Goal: Transaction & Acquisition: Purchase product/service

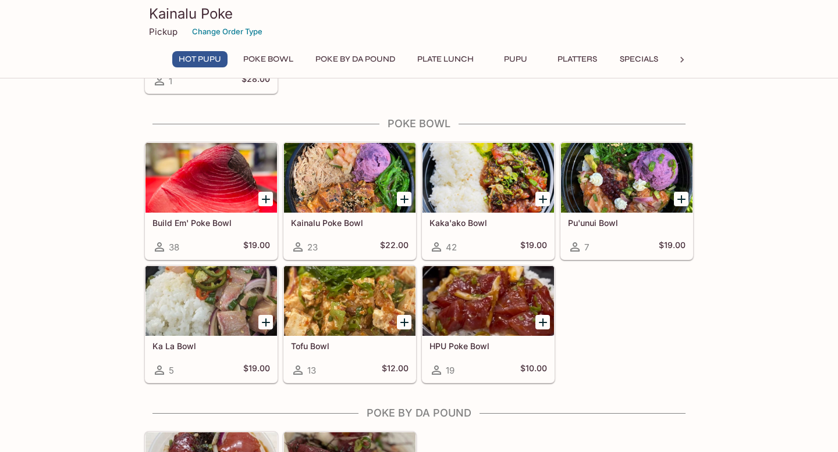
scroll to position [174, 0]
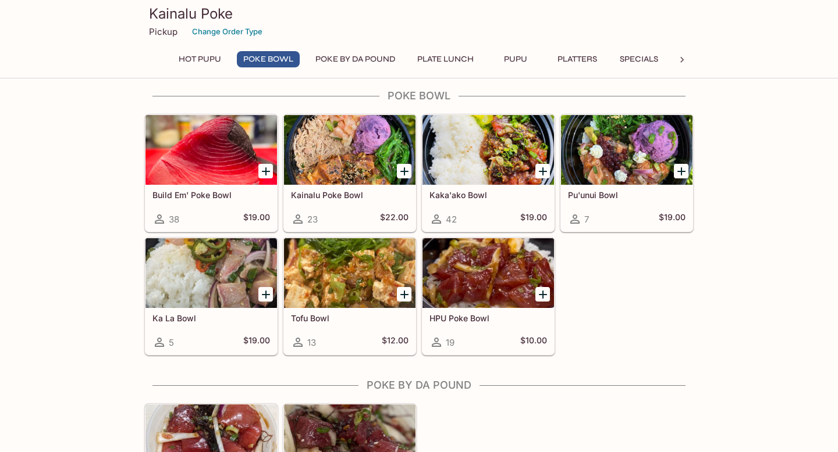
click at [513, 300] on div at bounding box center [487, 273] width 131 height 70
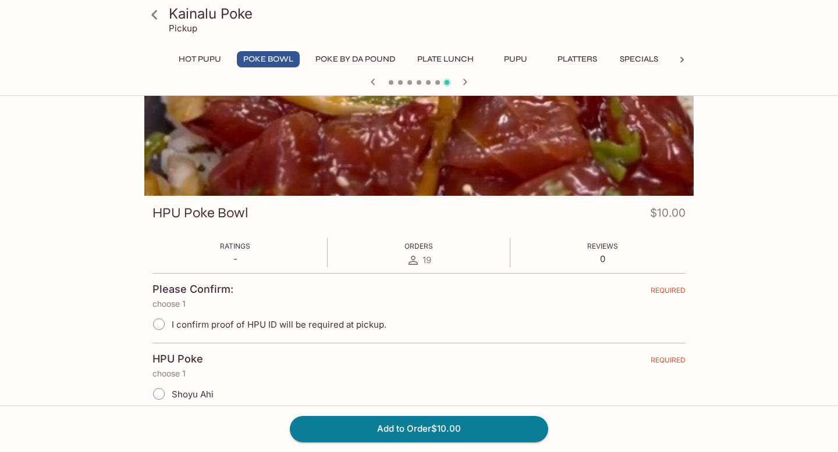
scroll to position [62, 0]
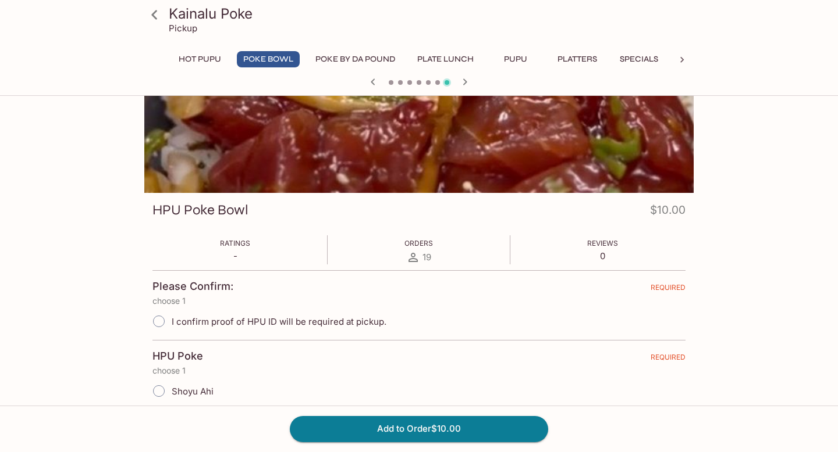
click at [362, 329] on label "I confirm proof of HPU ID will be required at pickup." at bounding box center [266, 322] width 240 height 26
click at [308, 314] on label "I confirm proof of HPU ID will be required at pickup." at bounding box center [266, 322] width 240 height 26
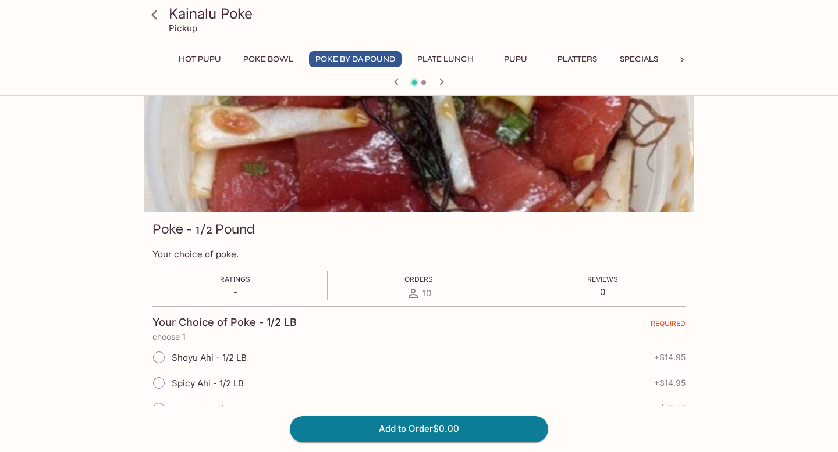
scroll to position [0, 0]
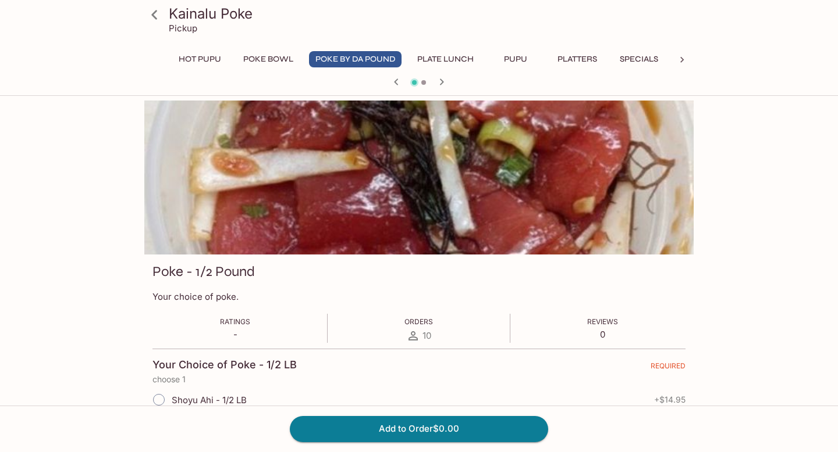
click at [281, 55] on button "Poke Bowl" at bounding box center [268, 59] width 63 height 16
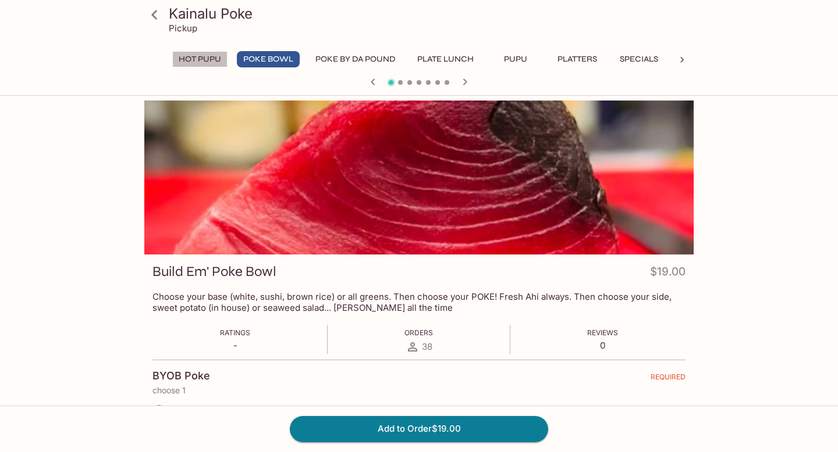
click at [201, 56] on button "HOT PUPU" at bounding box center [199, 59] width 55 height 16
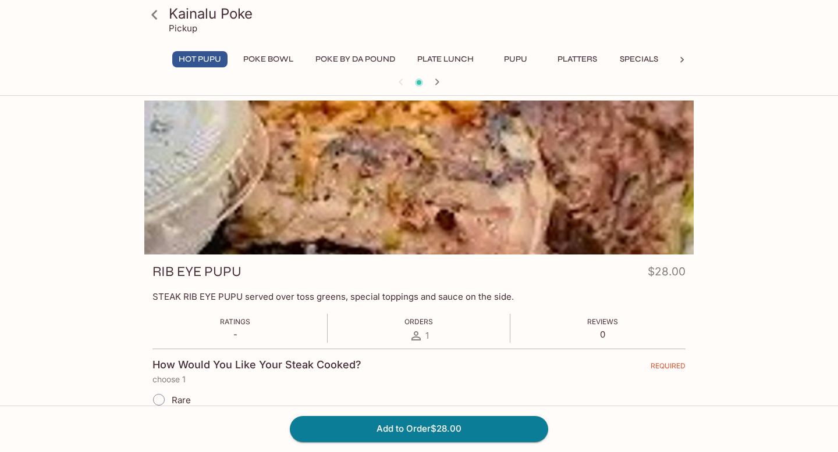
click at [650, 54] on button "Specials" at bounding box center [638, 59] width 52 height 16
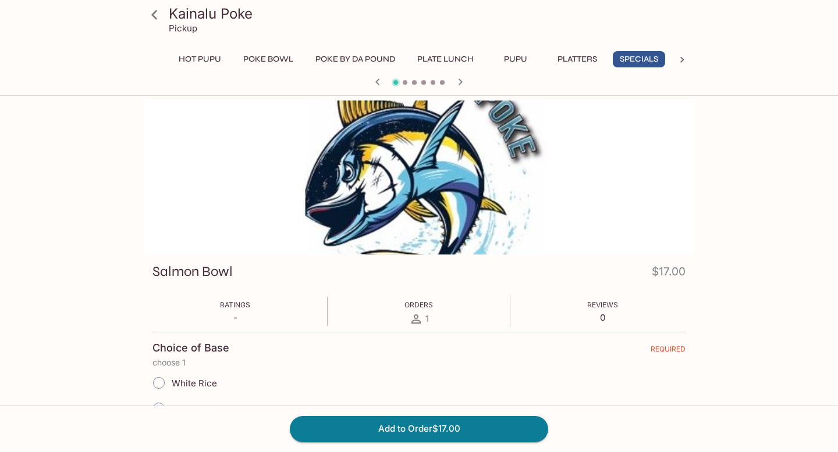
click at [206, 19] on h3 "Kainalu Poke" at bounding box center [429, 14] width 520 height 18
click at [157, 14] on icon at bounding box center [154, 15] width 20 height 20
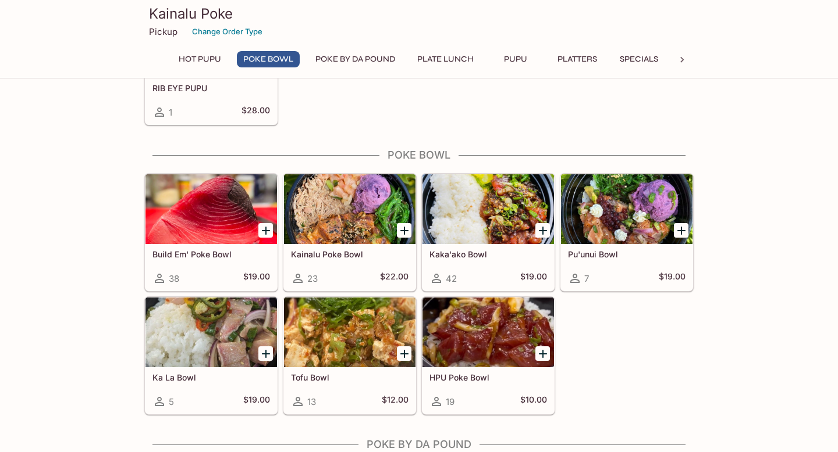
scroll to position [197, 0]
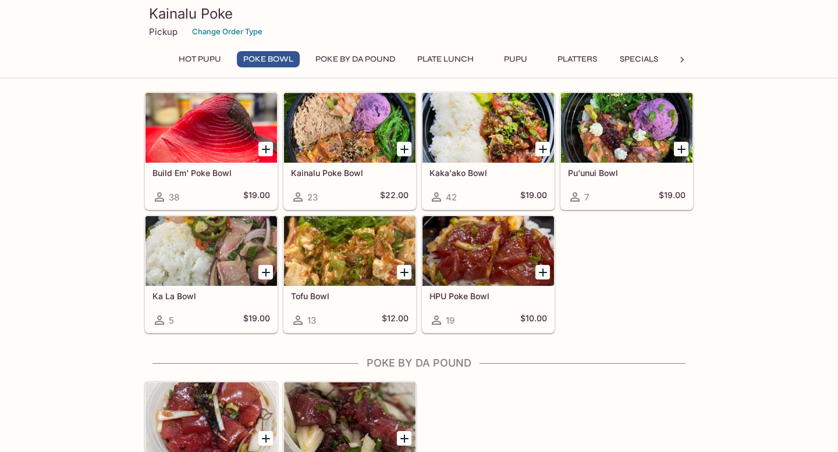
click at [541, 276] on icon "Add HPU Poke Bowl" at bounding box center [543, 273] width 8 height 8
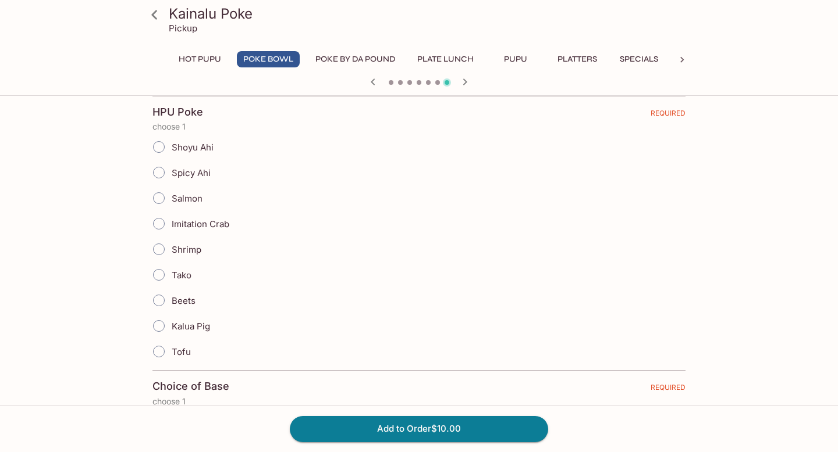
scroll to position [308, 0]
click at [204, 223] on span "Imitation Crab" at bounding box center [201, 222] width 58 height 11
click at [171, 223] on input "Imitation Crab" at bounding box center [159, 222] width 24 height 24
radio input "true"
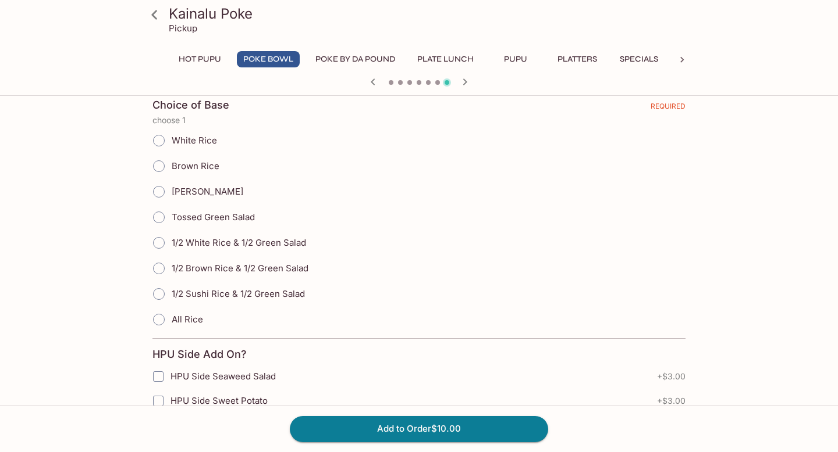
scroll to position [591, 0]
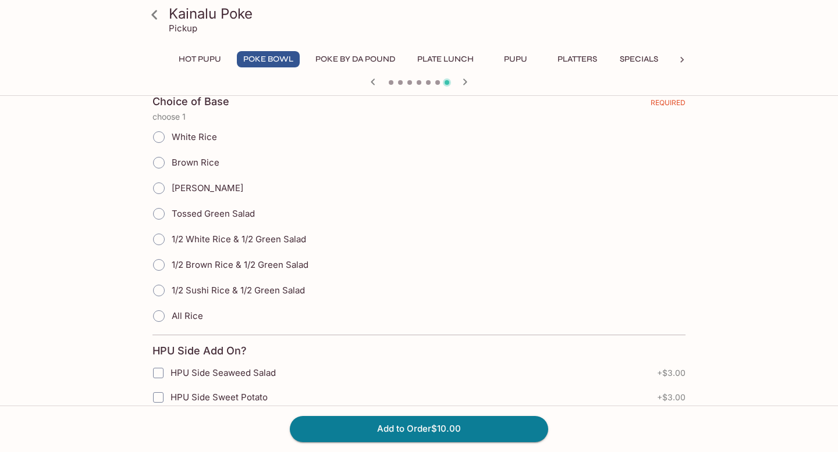
click at [194, 190] on span "[PERSON_NAME]" at bounding box center [208, 188] width 72 height 11
click at [171, 190] on input "[PERSON_NAME]" at bounding box center [159, 188] width 24 height 24
radio input "true"
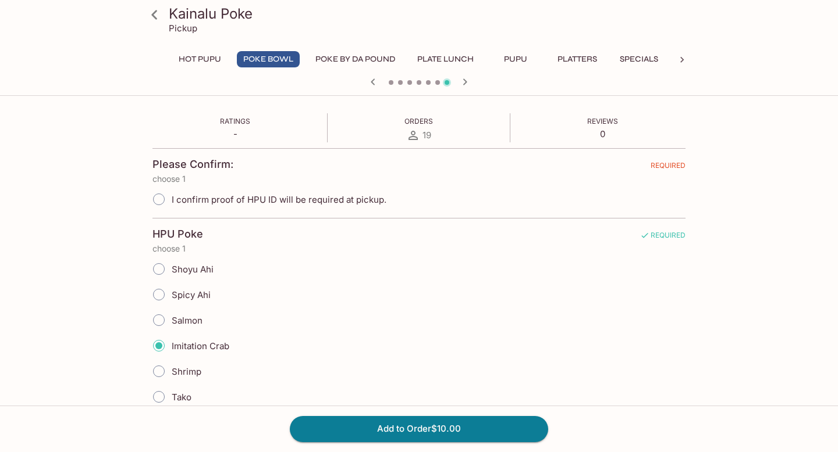
scroll to position [170, 0]
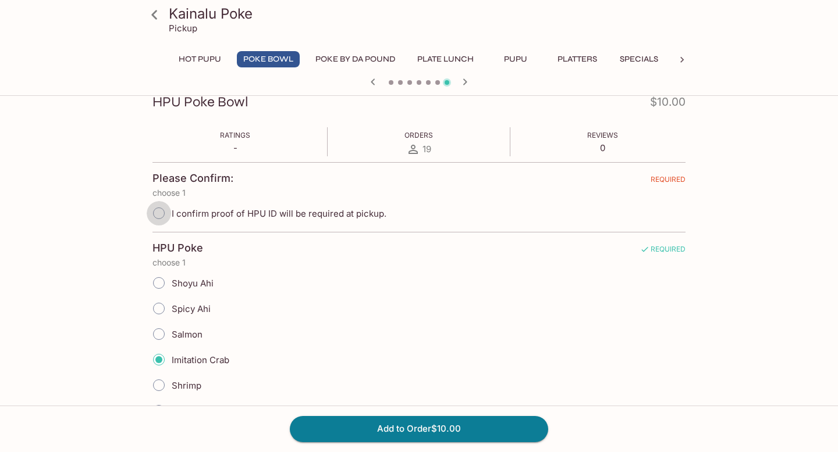
click at [159, 211] on input "I confirm proof of HPU ID will be required at pickup." at bounding box center [159, 213] width 24 height 24
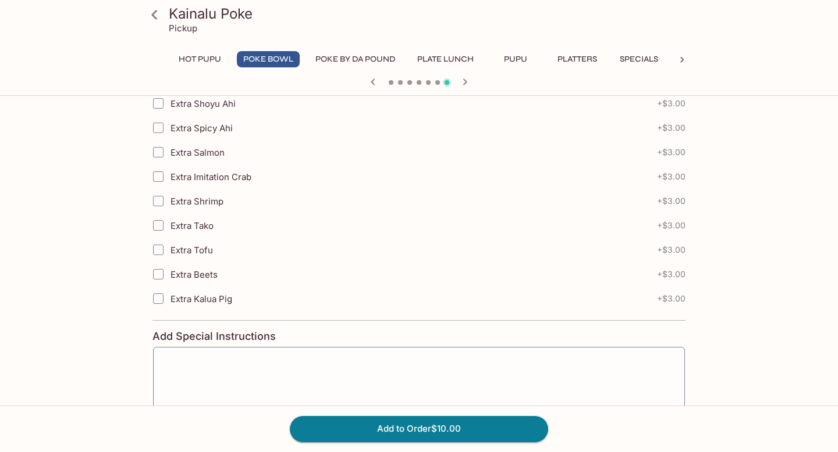
scroll to position [1009, 0]
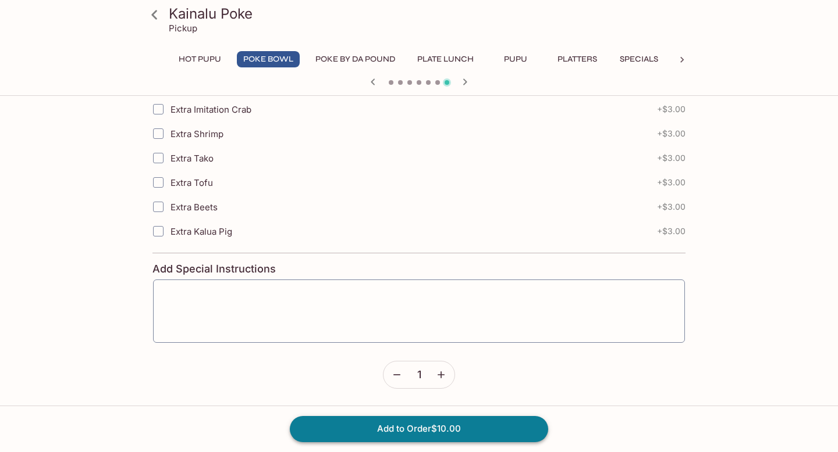
click at [350, 431] on button "Add to Order $10.00" at bounding box center [419, 429] width 258 height 26
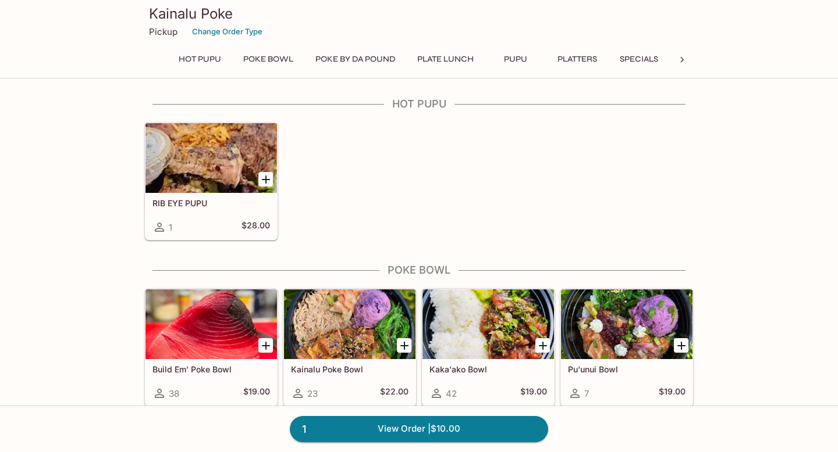
click at [683, 56] on icon at bounding box center [682, 60] width 12 height 12
click at [648, 58] on button "Other" at bounding box center [644, 59] width 52 height 16
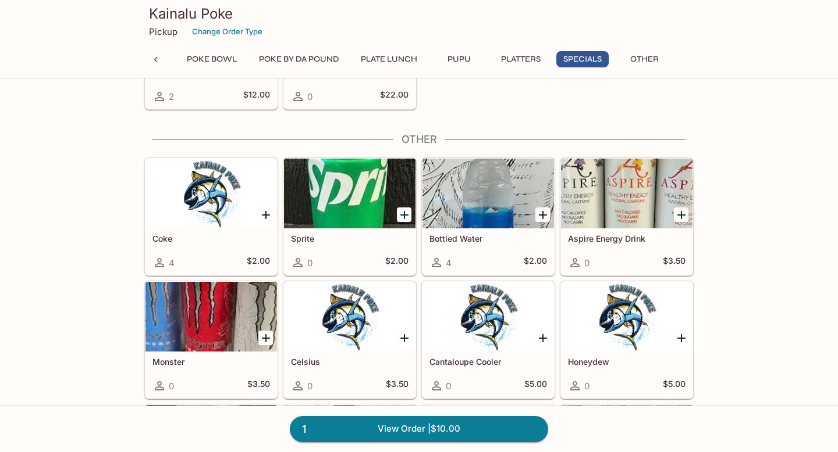
scroll to position [1497, 0]
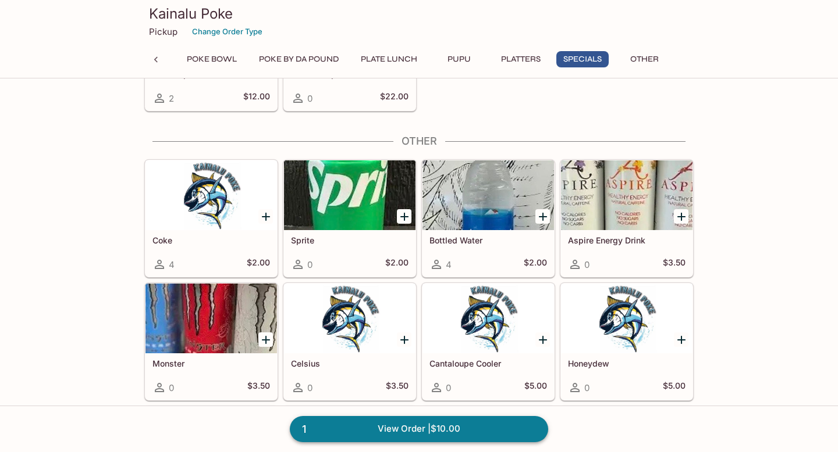
click at [377, 434] on link "1 View Order | $10.00" at bounding box center [419, 429] width 258 height 26
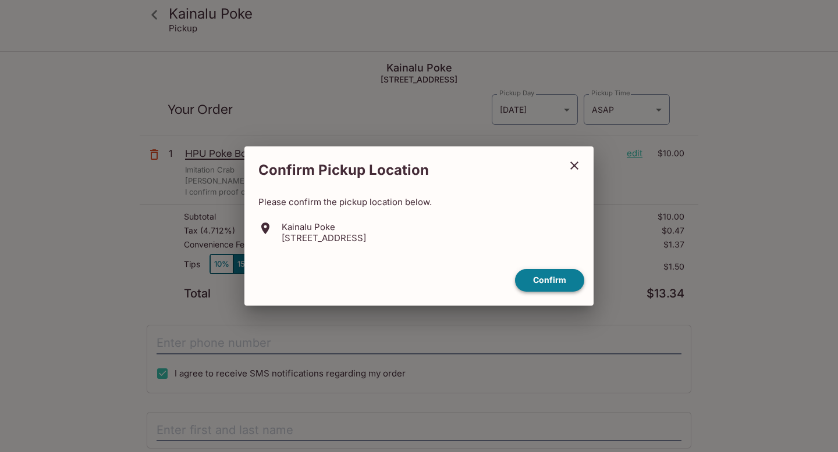
click at [564, 285] on button "Confirm" at bounding box center [549, 280] width 69 height 23
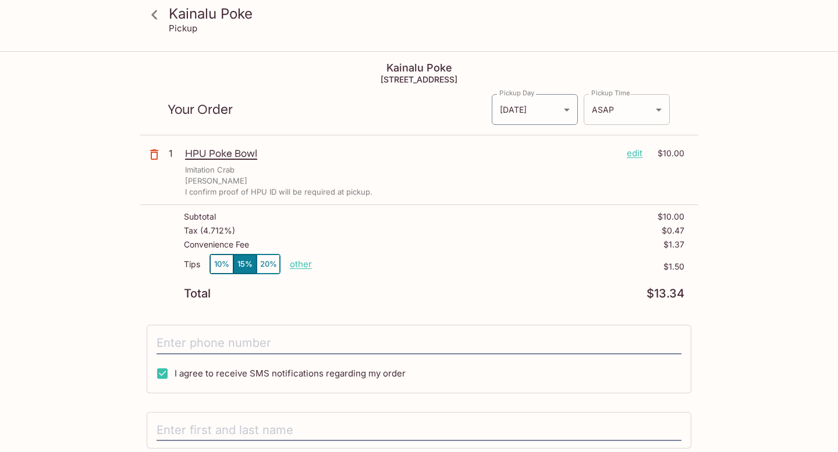
click at [623, 107] on body "Kainalu Poke Pickup Kainalu Poke [STREET_ADDRESS] Your Order Pickup Day [DATE] …" at bounding box center [419, 278] width 838 height 452
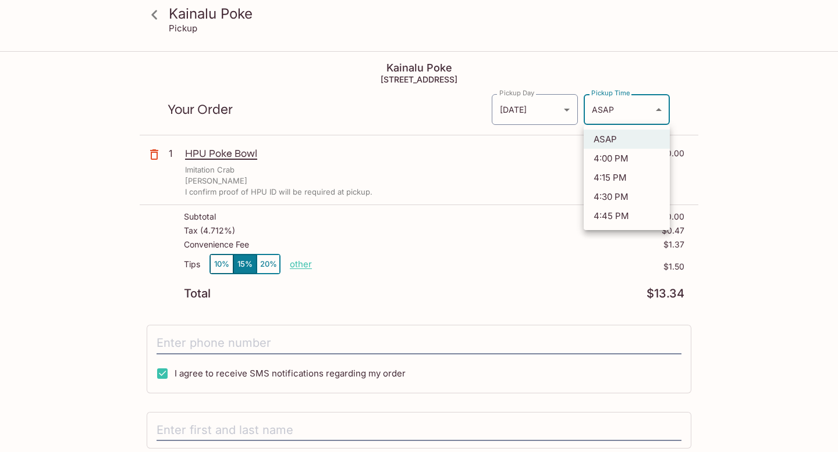
click at [612, 193] on li "4:30 PM" at bounding box center [626, 196] width 86 height 19
type input "[DATE]T02:30:29.000000Z"
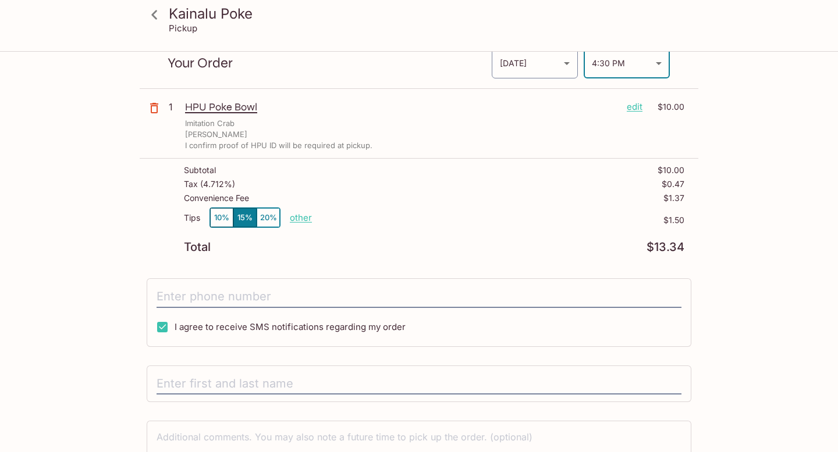
scroll to position [90, 0]
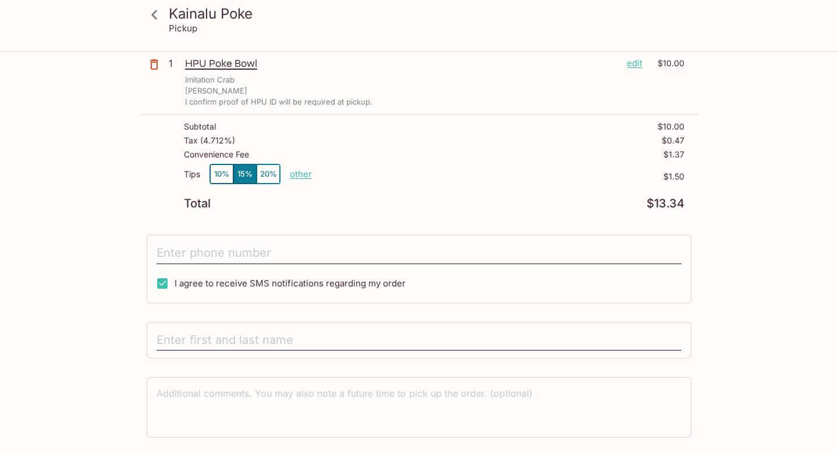
click at [340, 240] on div "I agree to receive SMS notifications regarding my order" at bounding box center [419, 269] width 544 height 69
click at [288, 247] on input "tel" at bounding box center [418, 254] width 525 height 22
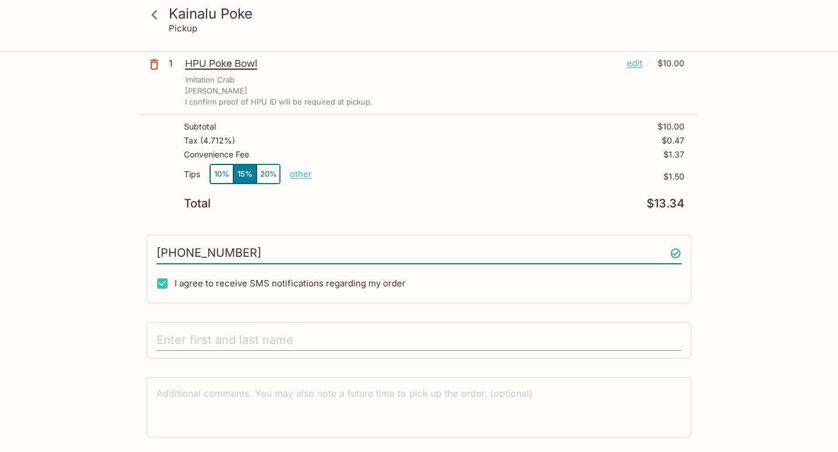
type input "[PHONE_NUMBER]"
click at [211, 336] on input "text" at bounding box center [418, 341] width 525 height 22
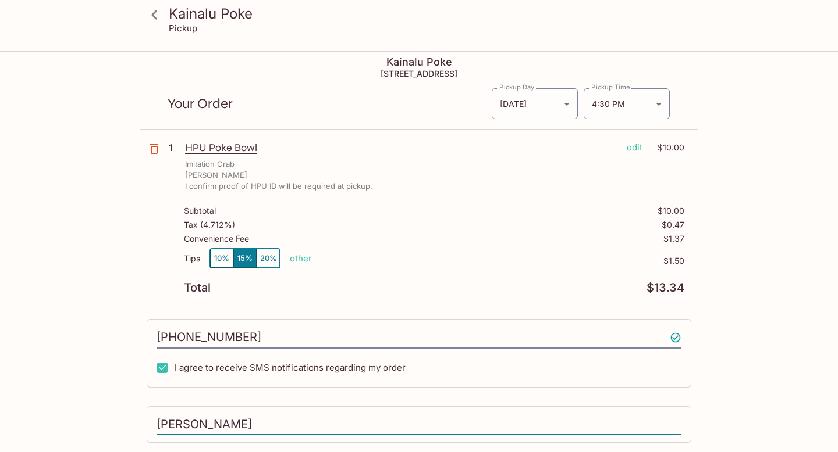
scroll to position [0, 0]
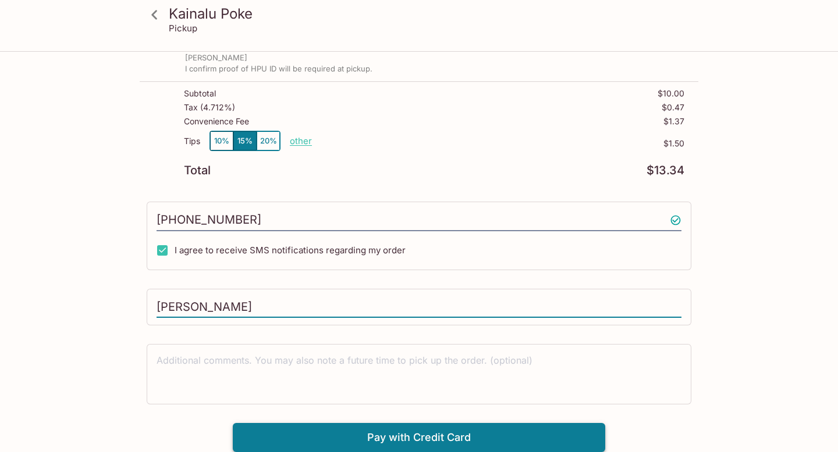
type input "[PERSON_NAME]"
click at [315, 427] on button "Pay with Credit Card" at bounding box center [419, 437] width 372 height 29
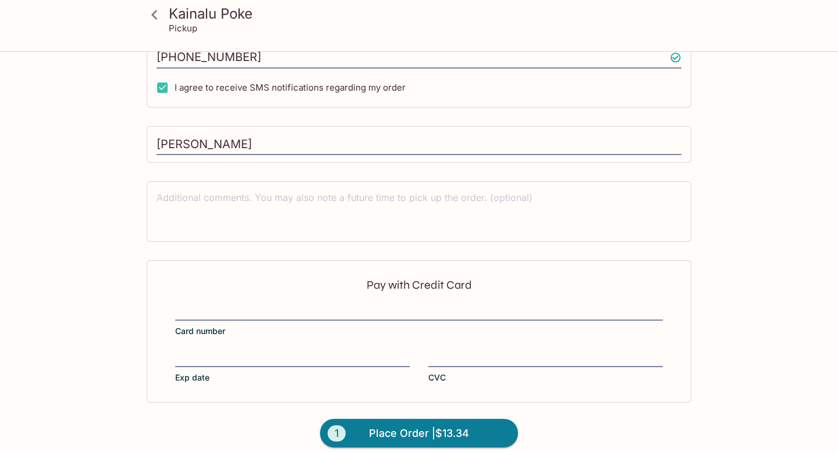
scroll to position [298, 0]
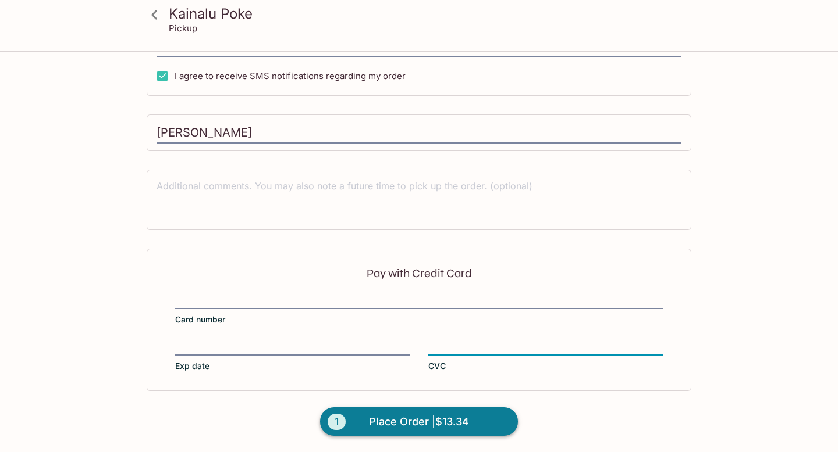
click at [433, 425] on span "Place Order | $13.34" at bounding box center [419, 422] width 100 height 19
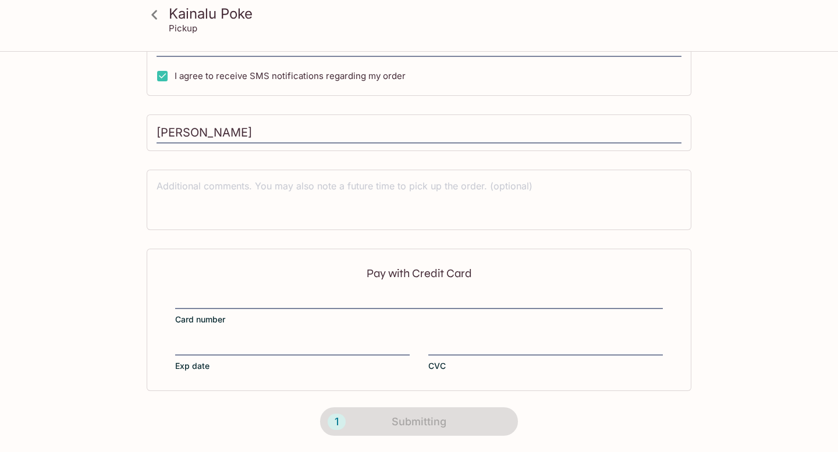
scroll to position [223, 0]
